Goal: Task Accomplishment & Management: Manage account settings

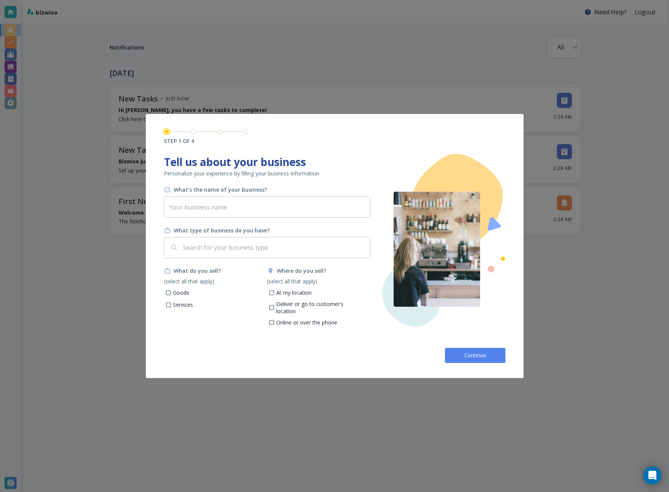
click at [275, 193] on div "What's the name of your business?" at bounding box center [267, 190] width 207 height 8
click at [269, 207] on input "text" at bounding box center [267, 207] width 207 height 21
type input "Southern Lights Unlimited"
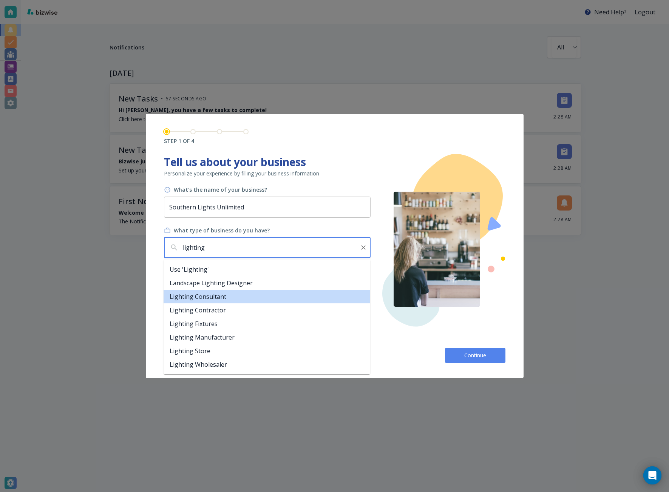
click at [227, 295] on li "Lighting Consultant" at bounding box center [266, 297] width 207 height 14
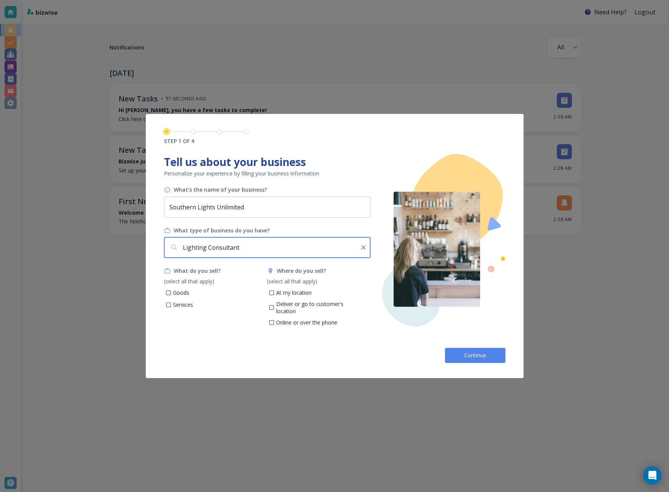
type input "Lighting Consultant"
click at [185, 304] on p "Services" at bounding box center [183, 305] width 20 height 8
click at [171, 304] on input "Services" at bounding box center [168, 306] width 6 height 6
checkbox input "true"
click at [181, 294] on p "Goods" at bounding box center [181, 293] width 16 height 8
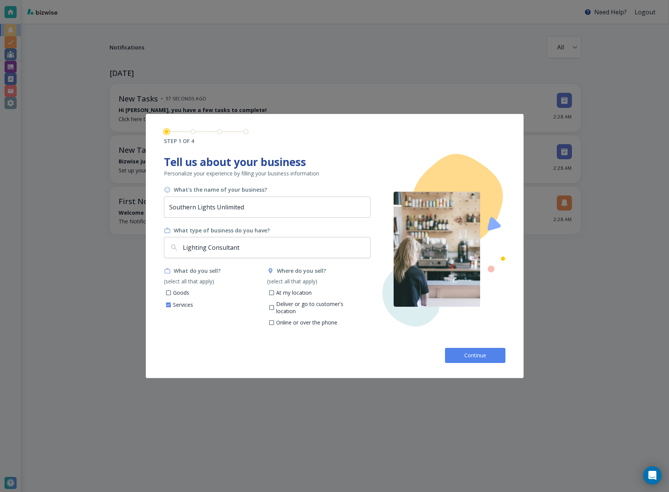
click at [171, 294] on input "Goods" at bounding box center [168, 294] width 6 height 6
checkbox input "true"
click at [303, 308] on p "Deliver or go to customer's location" at bounding box center [320, 308] width 88 height 15
click at [275, 308] on input "Deliver or go to customer's location" at bounding box center [271, 309] width 6 height 6
checkbox input "true"
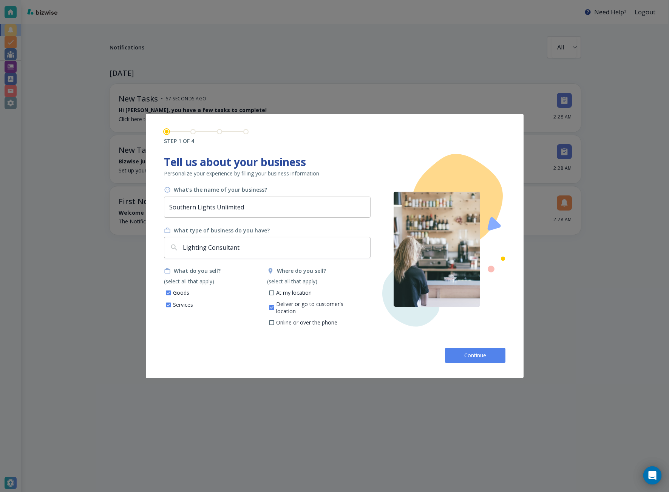
click at [308, 318] on label "Online or over the phone" at bounding box center [300, 322] width 74 height 9
click at [275, 321] on input "Online or over the phone" at bounding box center [271, 324] width 6 height 6
click at [274, 319] on icon at bounding box center [271, 322] width 6 height 6
click at [274, 321] on input "Online or over the phone" at bounding box center [271, 324] width 6 height 6
checkbox input "false"
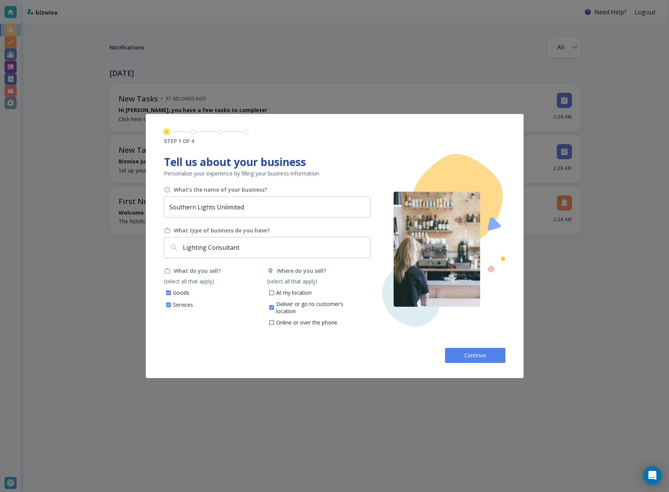
click at [462, 354] on button "Continue" at bounding box center [475, 355] width 60 height 15
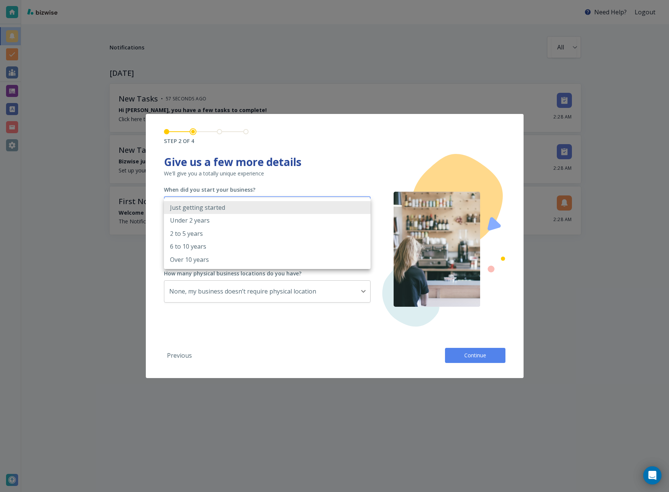
click at [272, 0] on body "Need Help? Logout Notifications All all ​ [DATE] New Tasks • 57 seconds ago Hi …" at bounding box center [334, 0] width 669 height 0
click at [271, 184] on div at bounding box center [334, 246] width 669 height 492
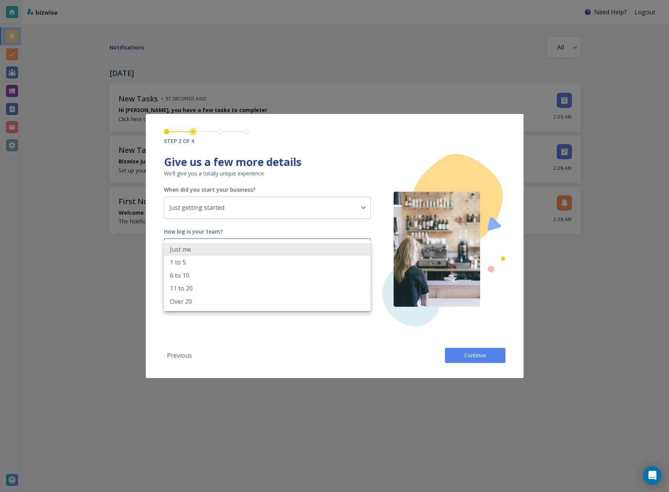
click at [253, 0] on body "Need Help? Logout Notifications All all ​ [DATE] New Tasks • 57 seconds ago Hi …" at bounding box center [334, 0] width 669 height 0
click at [245, 265] on li "1 to 5" at bounding box center [267, 262] width 207 height 13
type input "2_TO_5"
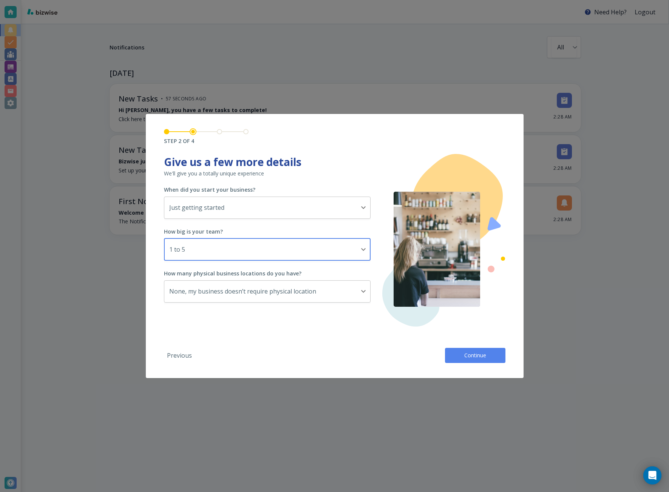
click at [486, 353] on span "Continue" at bounding box center [475, 356] width 24 height 8
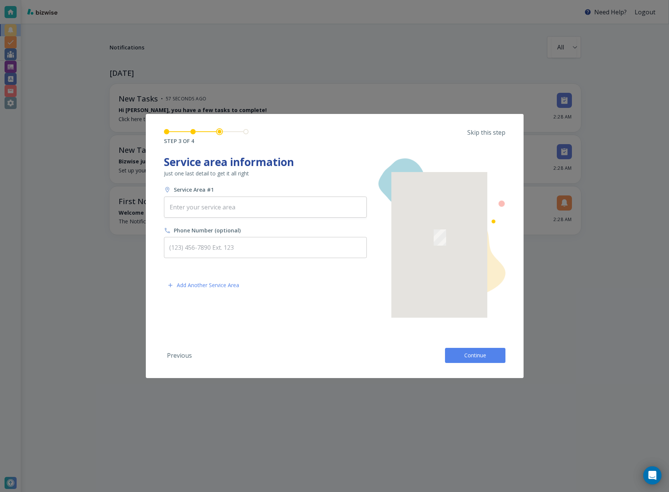
click at [470, 134] on p "Skip this step" at bounding box center [486, 132] width 38 height 8
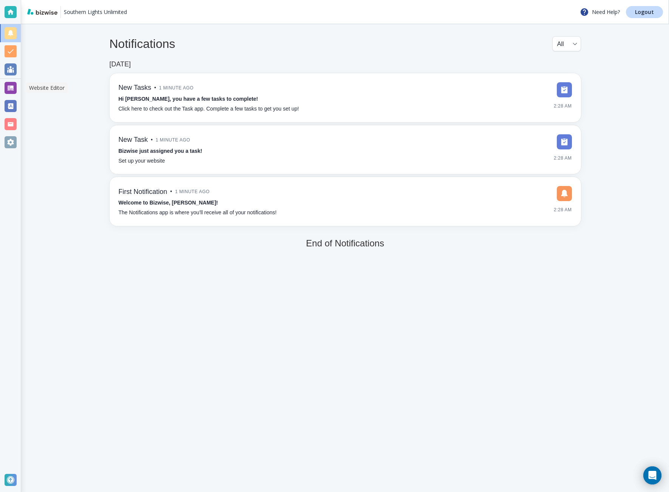
click at [19, 88] on div at bounding box center [10, 88] width 21 height 18
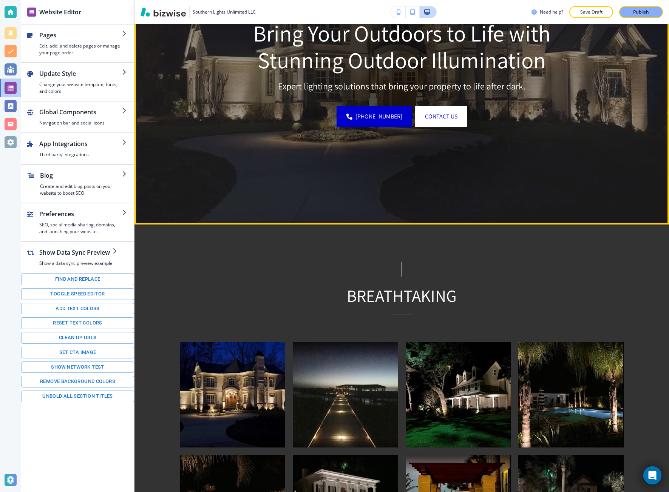
scroll to position [38, 0]
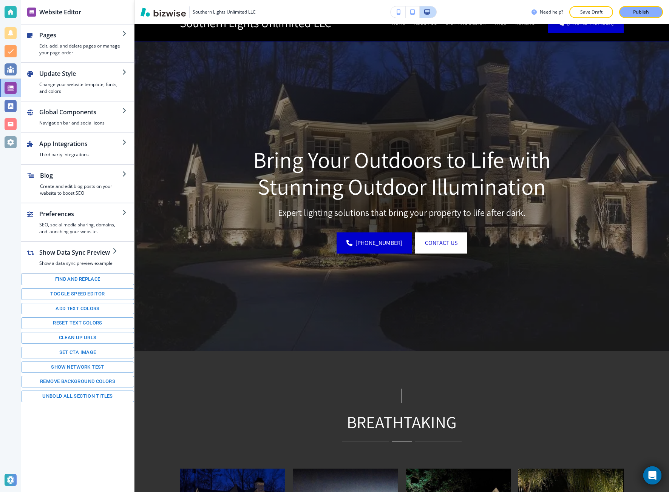
click at [627, 18] on div "Southern Lights Unlimited LLC Need help? Save Draft Publish" at bounding box center [401, 12] width 534 height 24
click at [630, 18] on div "Southern Lights Unlimited LLC Need help? Save Draft Publish" at bounding box center [401, 12] width 534 height 24
click at [637, 17] on button "Publish" at bounding box center [641, 12] width 44 height 12
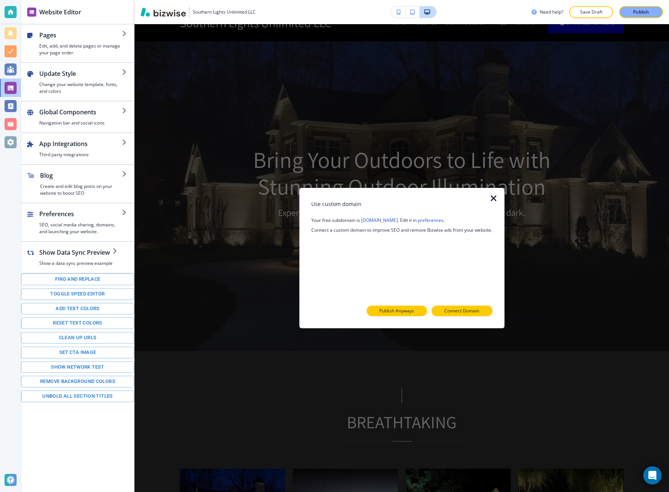
click at [414, 313] on p "Publish Anyways" at bounding box center [396, 311] width 35 height 7
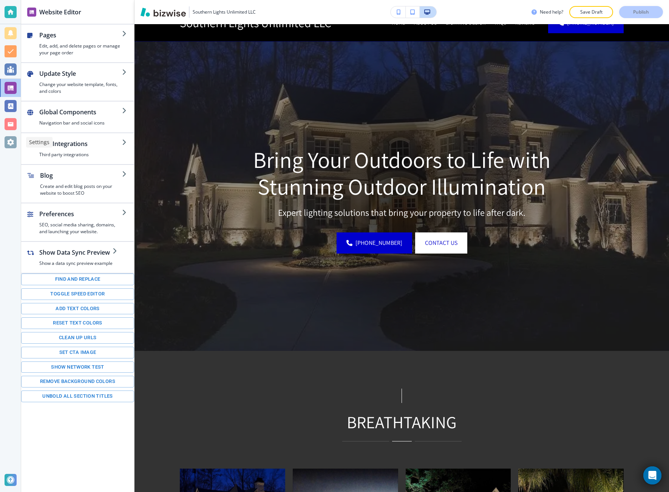
click at [17, 140] on div at bounding box center [10, 142] width 21 height 18
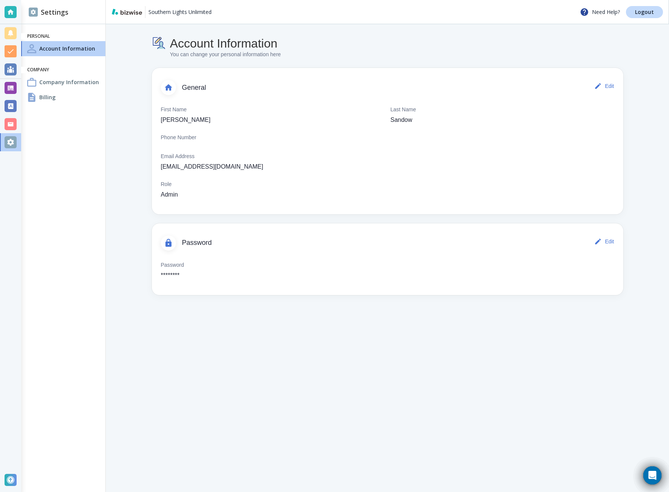
click at [62, 99] on div "Billing" at bounding box center [63, 97] width 84 height 15
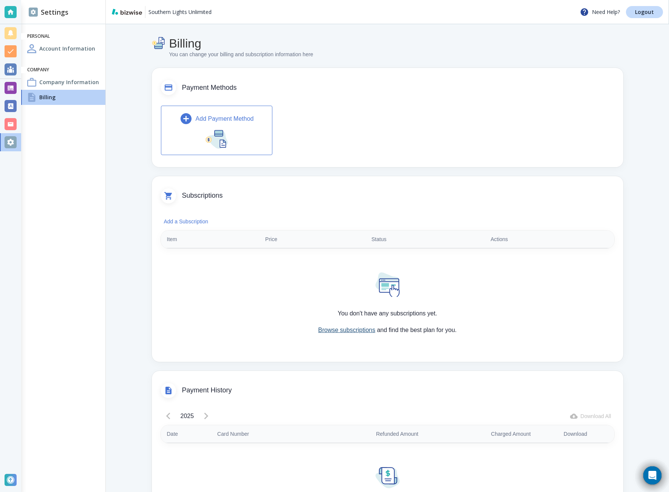
click at [331, 330] on link "Browse subscriptions" at bounding box center [346, 330] width 57 height 6
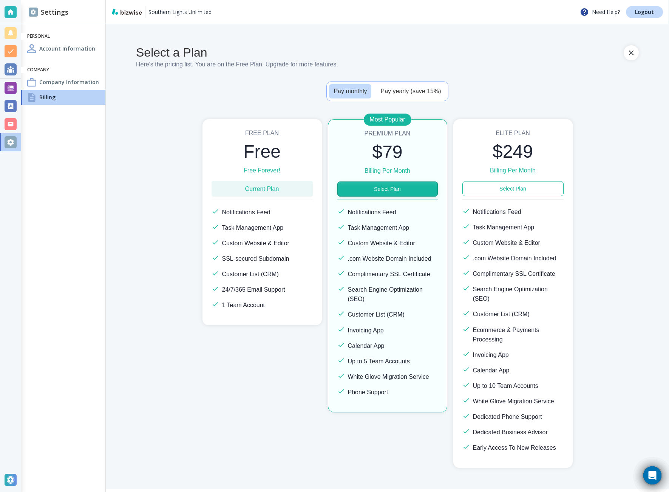
click at [427, 183] on button "Select Plan" at bounding box center [387, 189] width 100 height 15
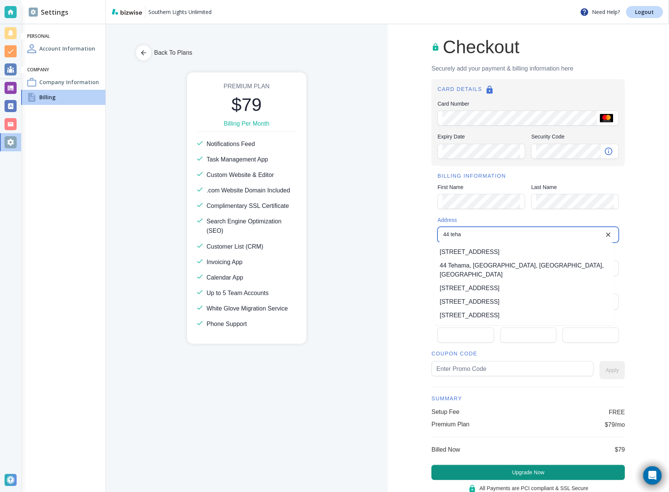
type input "[STREET_ADDRESS]"
type input "[GEOGRAPHIC_DATA]"
type input "CA"
type input "94105"
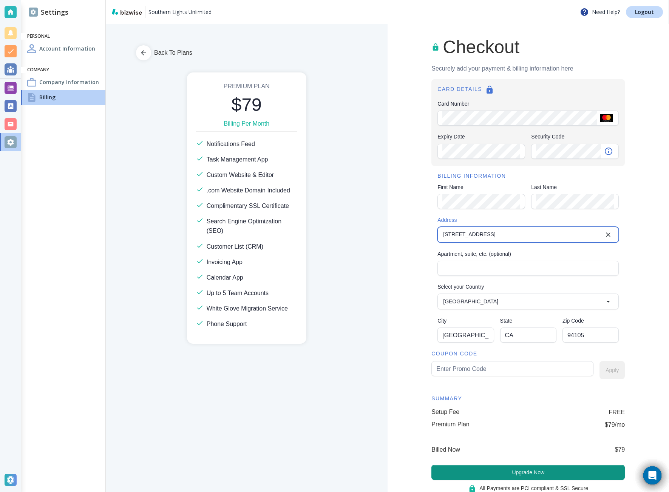
type input "[STREET_ADDRESS]"
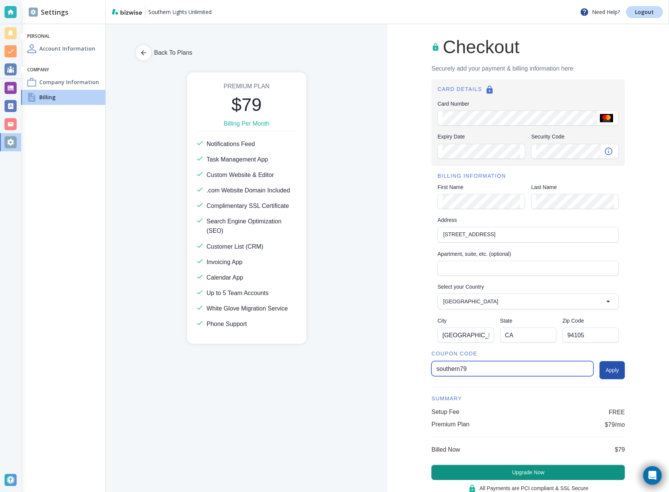
type input "southern79"
click at [609, 377] on button "Apply" at bounding box center [611, 370] width 25 height 18
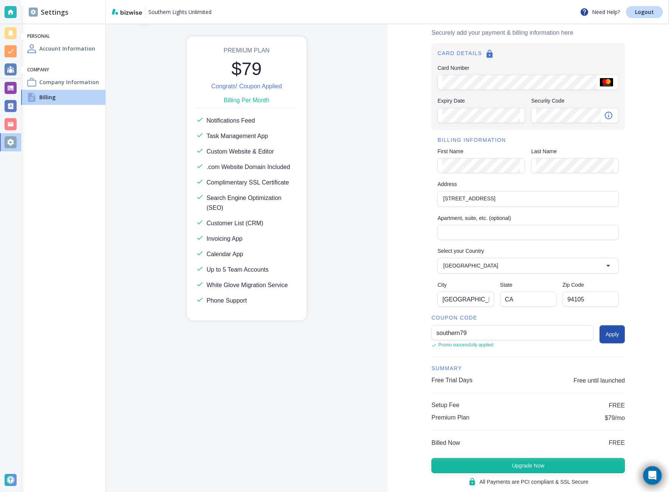
scroll to position [38, 0]
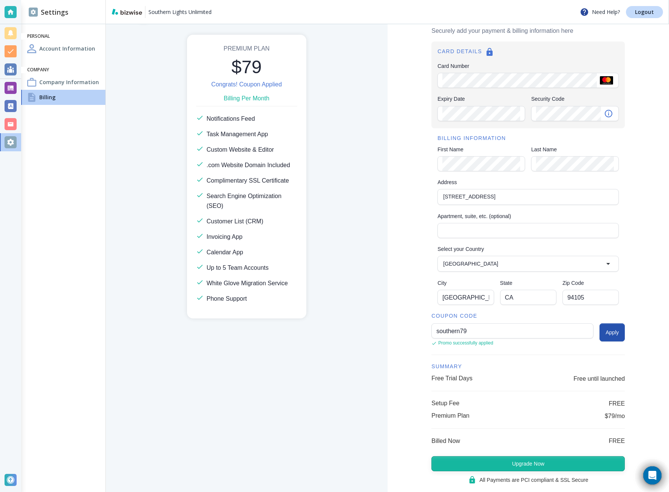
click at [576, 459] on button "Upgrade Now" at bounding box center [527, 463] width 193 height 15
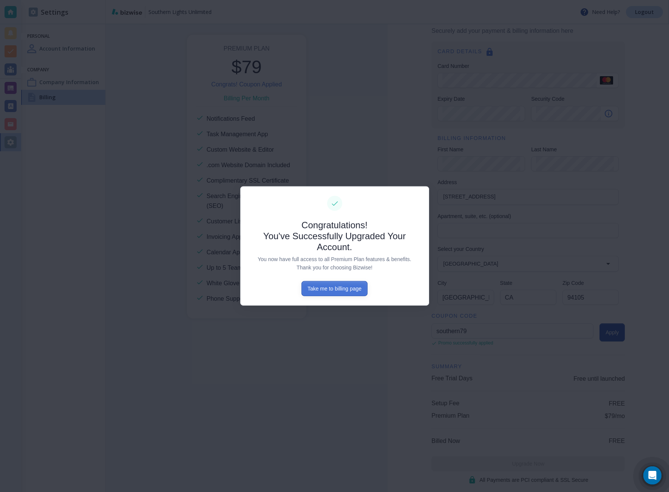
click at [350, 290] on button "Take me to billing page" at bounding box center [334, 288] width 66 height 15
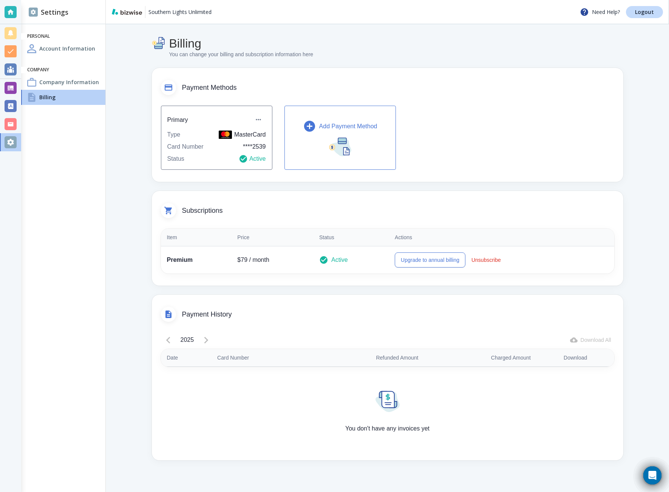
click at [78, 86] on div "Company Information" at bounding box center [63, 82] width 84 height 15
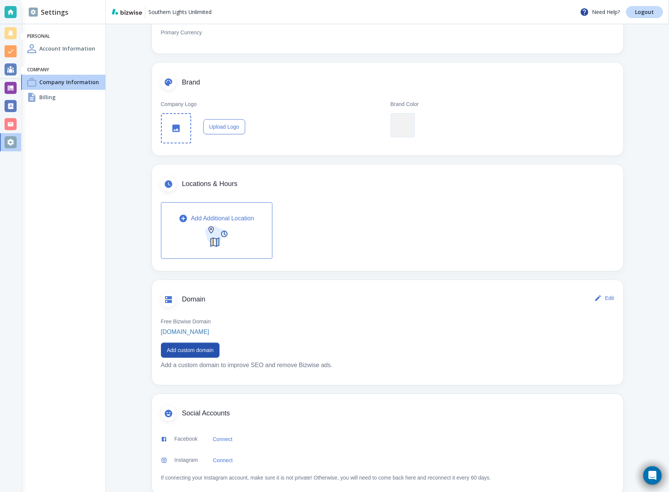
scroll to position [119, 0]
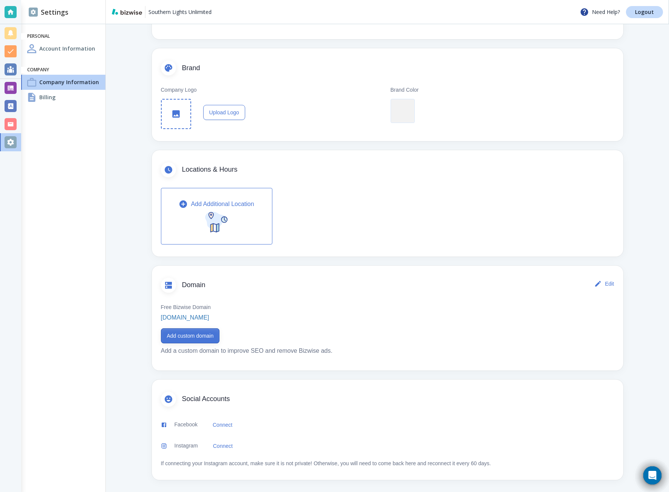
click at [191, 333] on button "Add custom domain" at bounding box center [190, 335] width 59 height 15
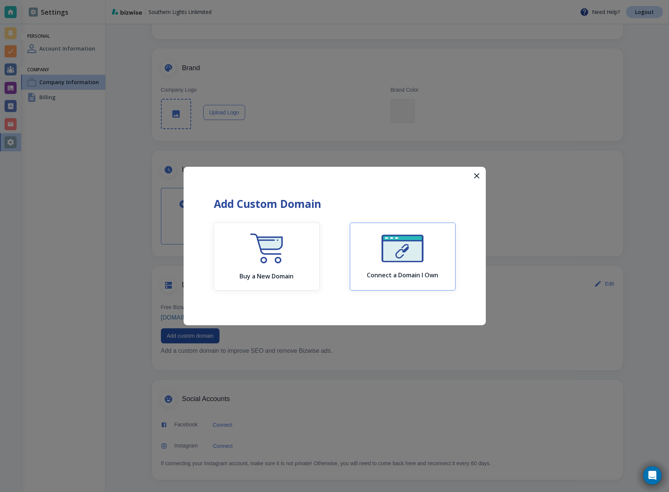
click at [365, 264] on button "Connect a Domain I Own" at bounding box center [403, 257] width 106 height 68
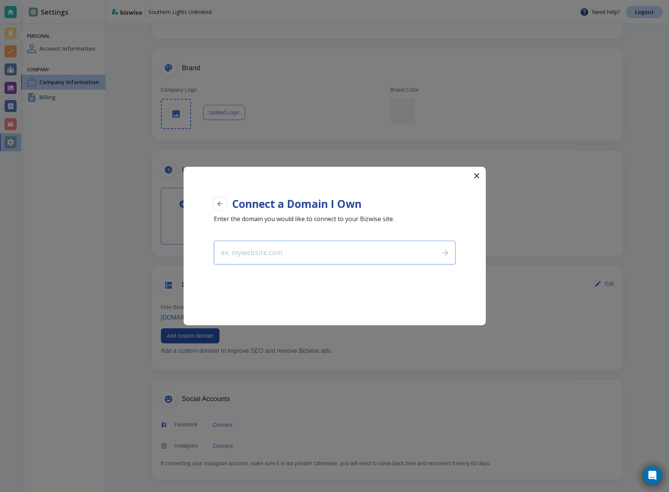
type input "[DOMAIN_NAME]"
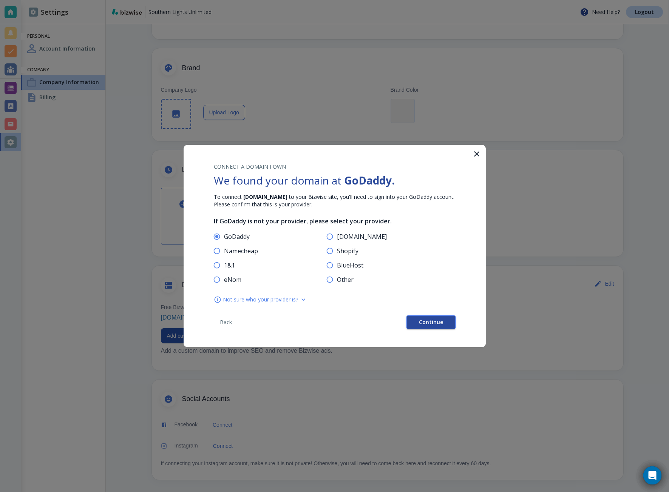
click at [422, 325] on span "Continue" at bounding box center [431, 322] width 24 height 5
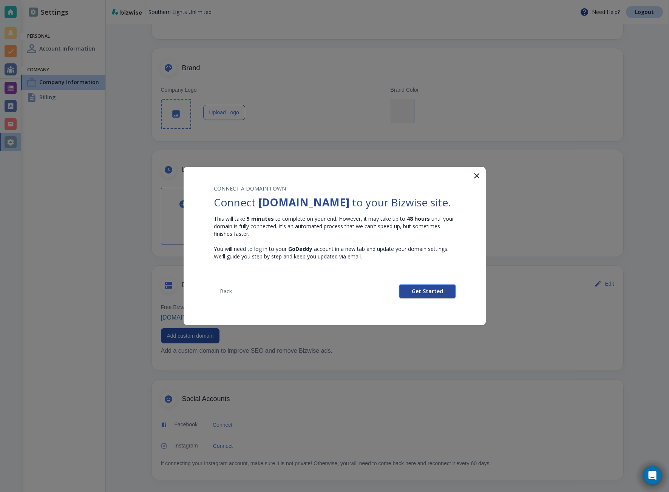
click at [414, 298] on button "Get Started" at bounding box center [427, 292] width 56 height 14
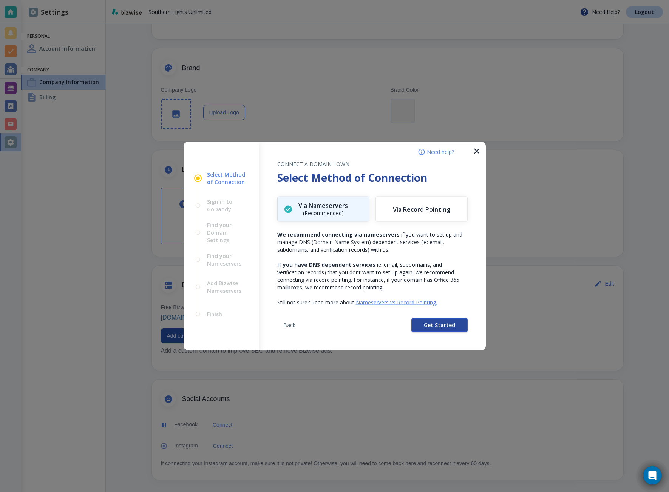
click at [421, 323] on button "Get Started" at bounding box center [439, 326] width 56 height 14
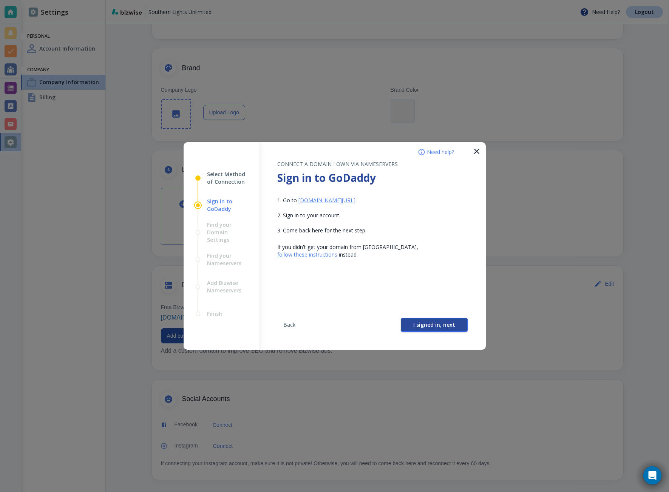
click at [424, 324] on span "I signed in, next" at bounding box center [434, 324] width 42 height 5
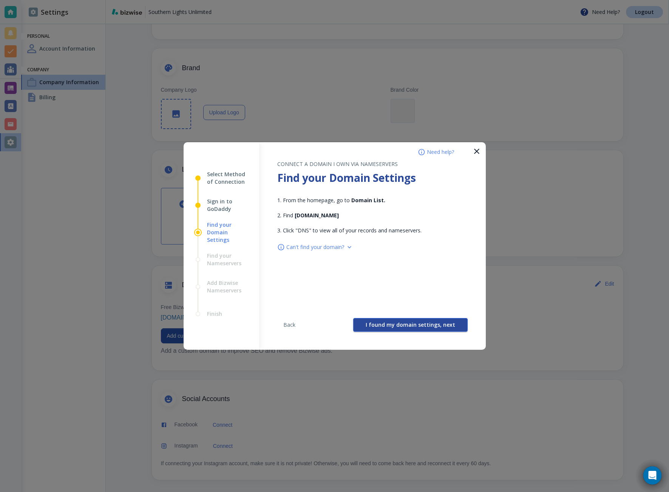
click at [424, 324] on span "I found my domain settings, next" at bounding box center [409, 324] width 89 height 5
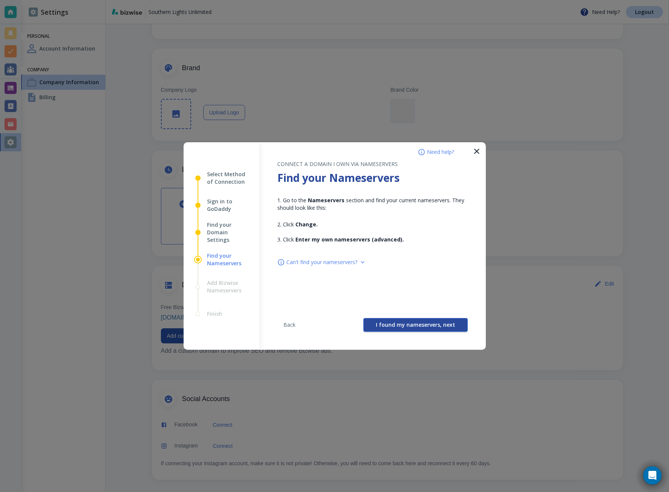
click at [420, 324] on span "I found my nameservers, next" at bounding box center [415, 324] width 79 height 5
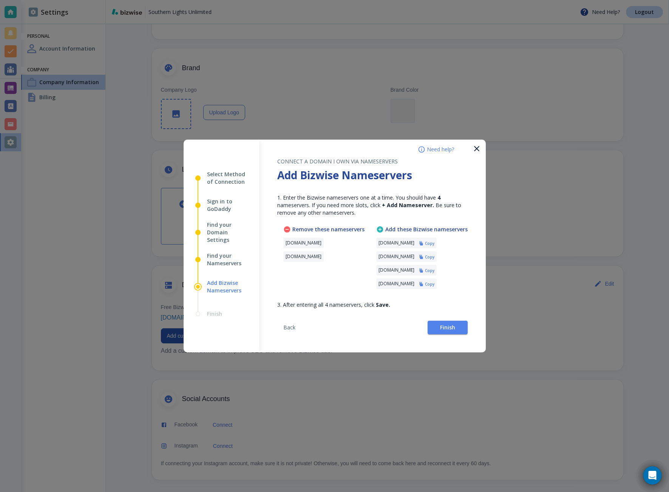
click at [434, 246] on h6 "Copy" at bounding box center [429, 243] width 9 height 5
click at [447, 327] on span "Finish" at bounding box center [447, 327] width 15 height 5
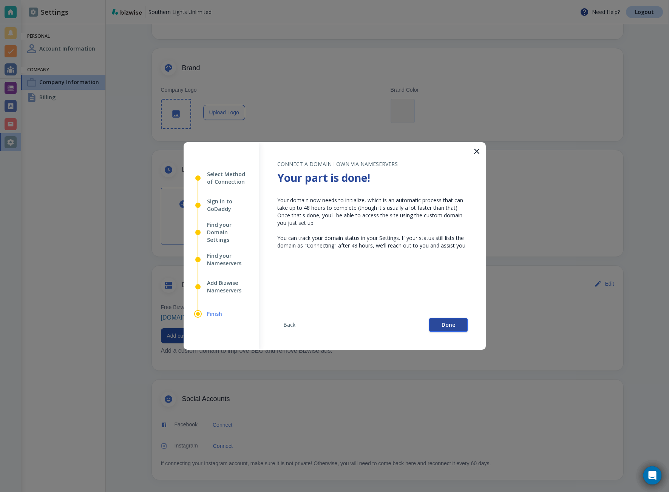
click at [435, 329] on button "Done" at bounding box center [448, 325] width 39 height 14
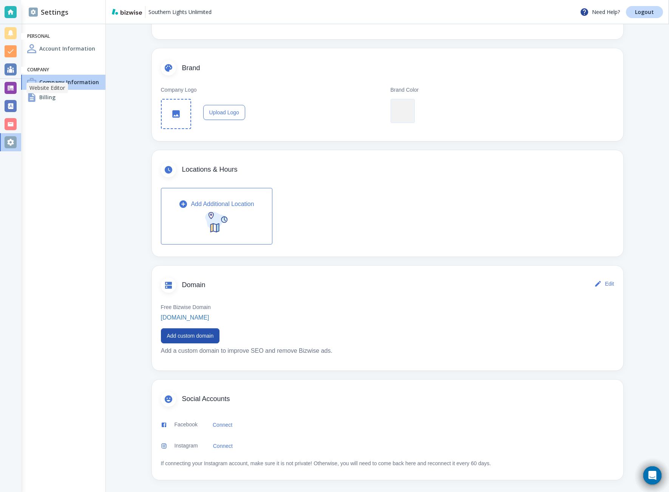
click at [15, 88] on div at bounding box center [11, 88] width 12 height 12
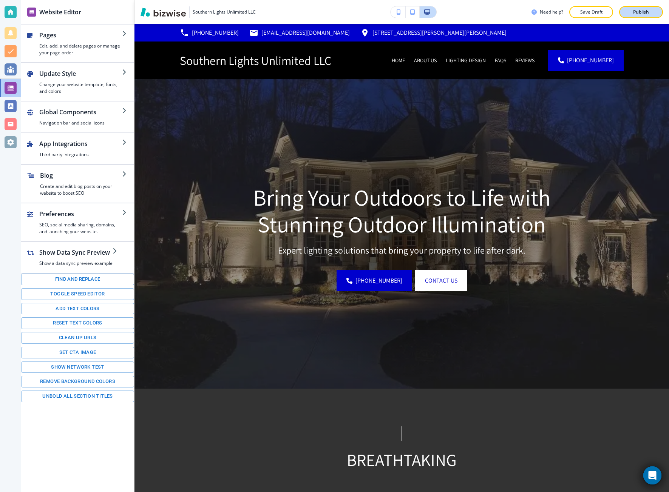
click at [632, 12] on div "Publish" at bounding box center [641, 12] width 24 height 7
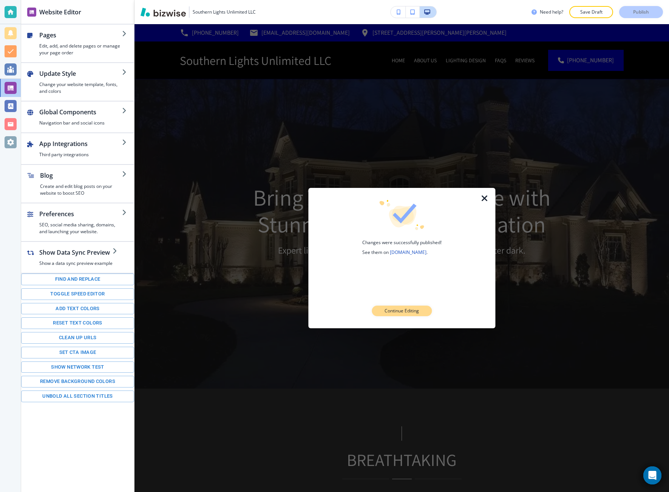
click at [422, 310] on button "Continue Editing" at bounding box center [401, 311] width 60 height 11
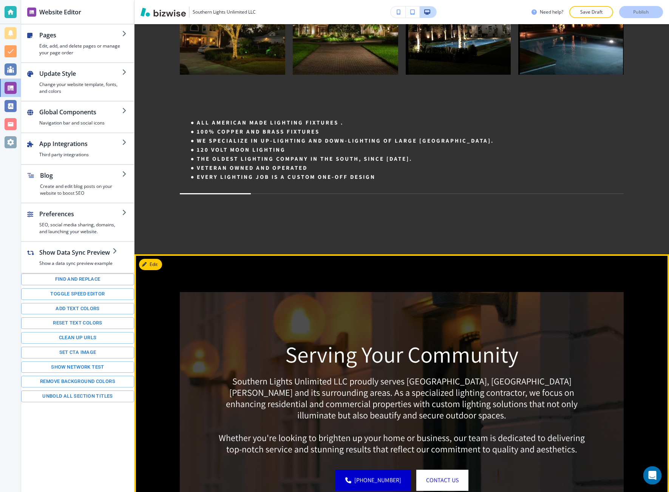
scroll to position [717, 0]
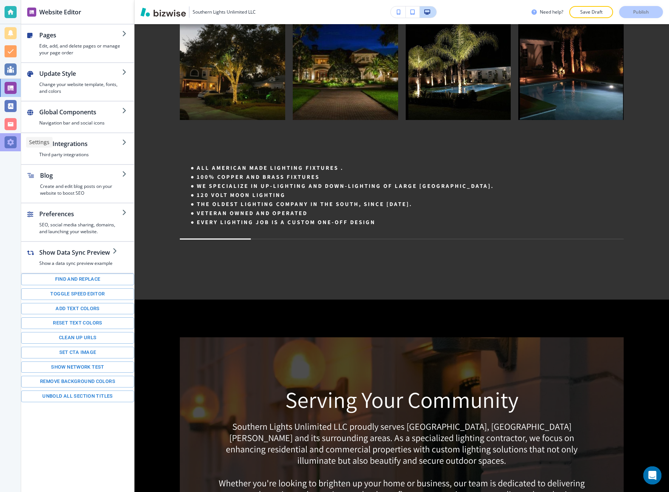
click at [6, 148] on div at bounding box center [11, 142] width 12 height 12
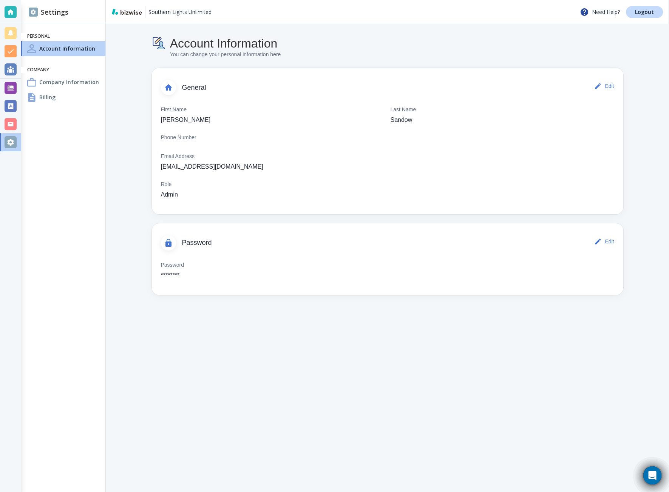
click at [53, 83] on h4 "Company Information" at bounding box center [69, 82] width 60 height 8
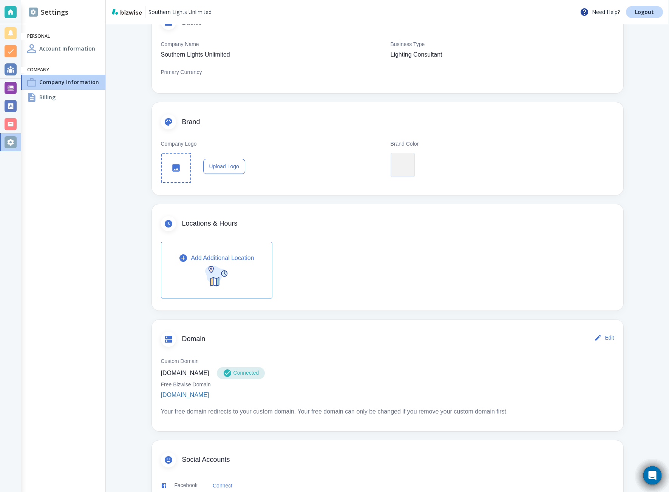
scroll to position [113, 0]
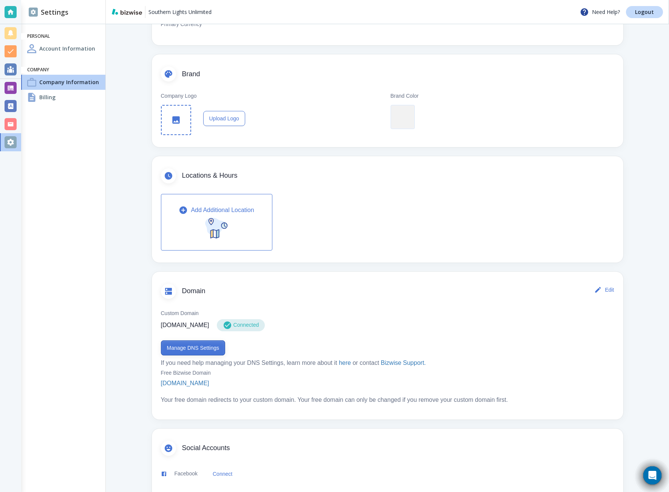
click at [213, 351] on button "Manage DNS Settings" at bounding box center [193, 348] width 65 height 15
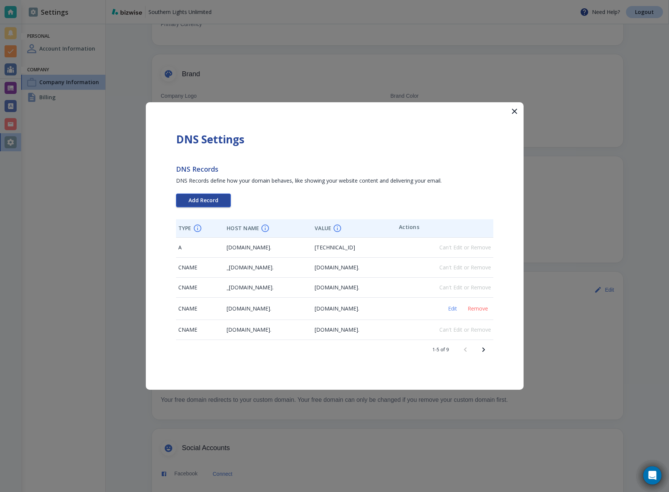
click at [206, 197] on button "Add Record" at bounding box center [203, 201] width 55 height 14
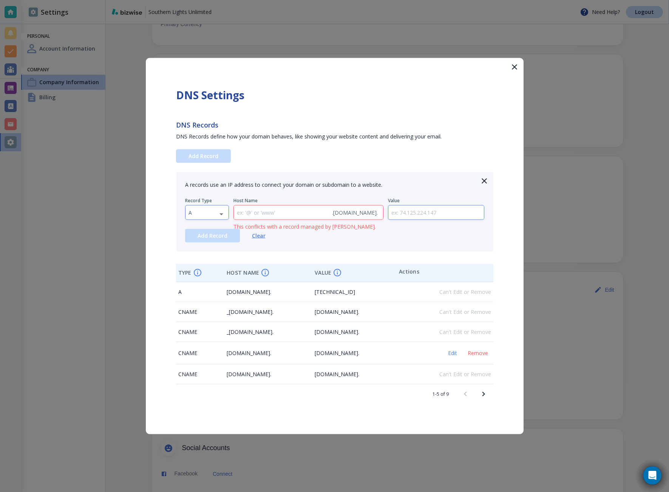
click at [208, 0] on body "Southern Lights Unlimited Need Help? Logout Settings Personal Account Informati…" at bounding box center [334, 0] width 669 height 0
click at [202, 259] on li "TXT" at bounding box center [206, 261] width 43 height 12
type input "TXT"
click at [416, 213] on input "text" at bounding box center [436, 213] width 96 height 14
paste input "google-site-verification=30f2v9DcXhalnGRbEkWMmWJdewnkUE3rGSiJt02vajQ"
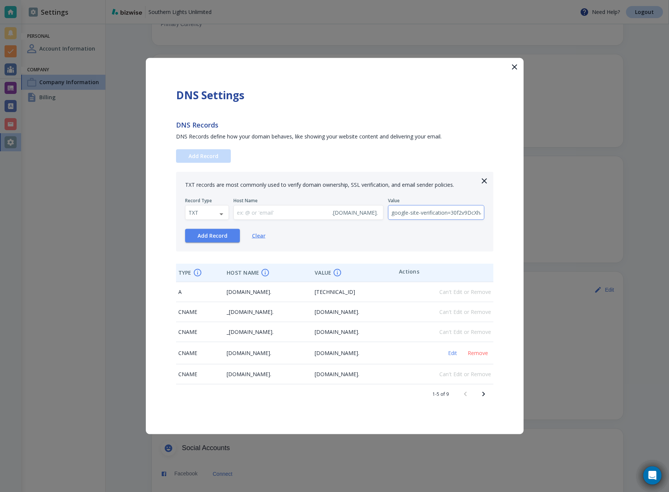
scroll to position [0, 114]
type input "google-site-verification=30f2v9DcXhalnGRbEkWMmWJdewnkUE3rGSiJt02vajQ"
click at [208, 241] on button "Add Record" at bounding box center [212, 236] width 55 height 14
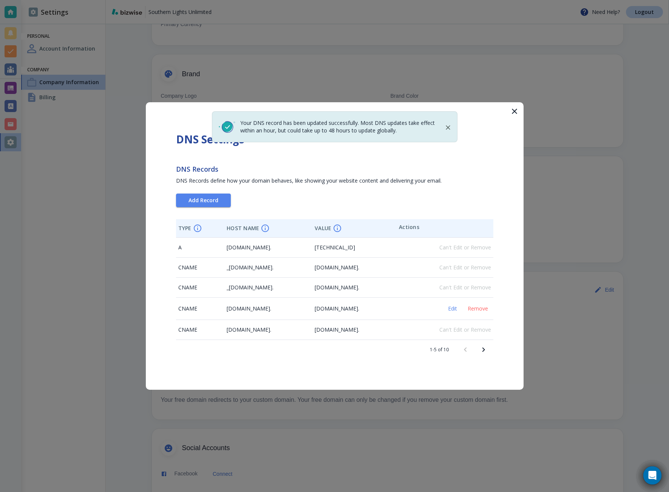
click at [479, 351] on icon "Next page" at bounding box center [483, 349] width 9 height 9
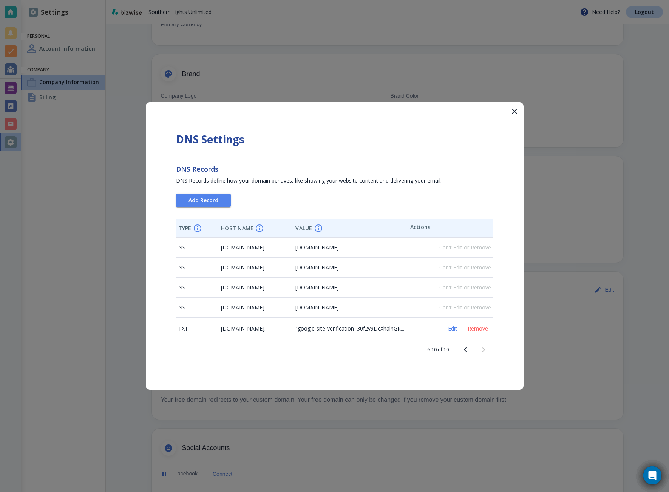
click at [553, 220] on div at bounding box center [334, 246] width 669 height 492
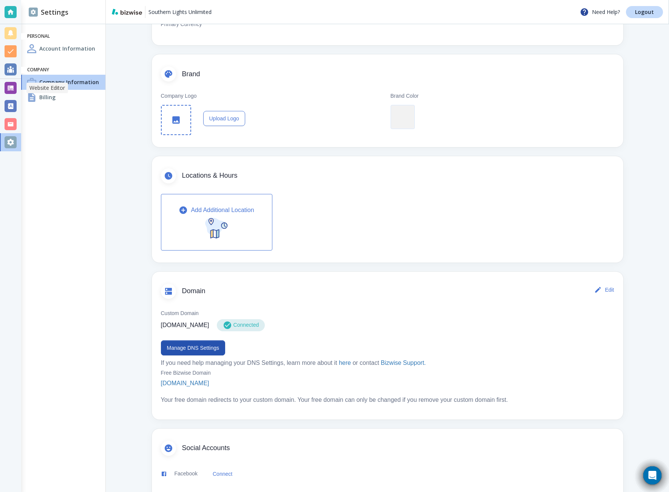
click at [3, 91] on div at bounding box center [10, 88] width 21 height 18
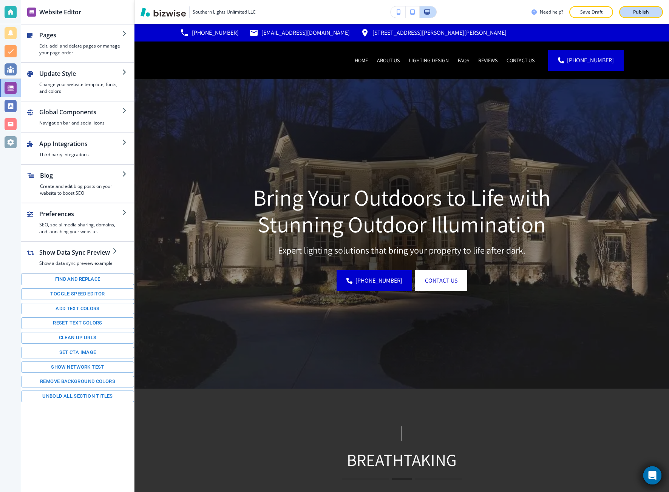
click at [645, 15] on p "Publish" at bounding box center [641, 12] width 16 height 7
click at [9, 145] on div at bounding box center [11, 142] width 12 height 12
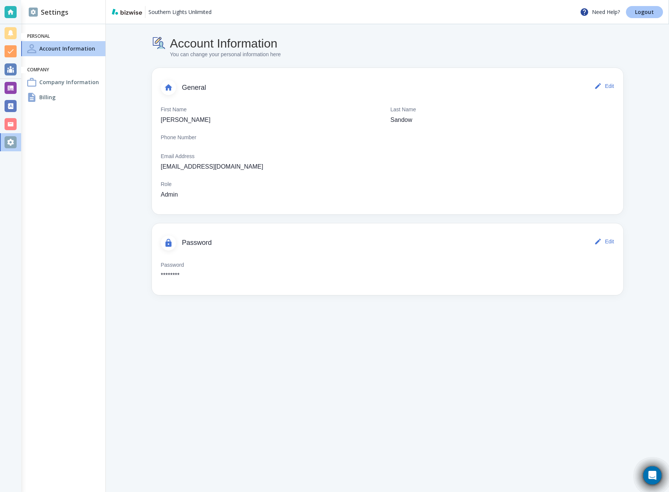
click at [639, 9] on p "Logout" at bounding box center [644, 11] width 19 height 5
